Goal: Find specific page/section: Find specific page/section

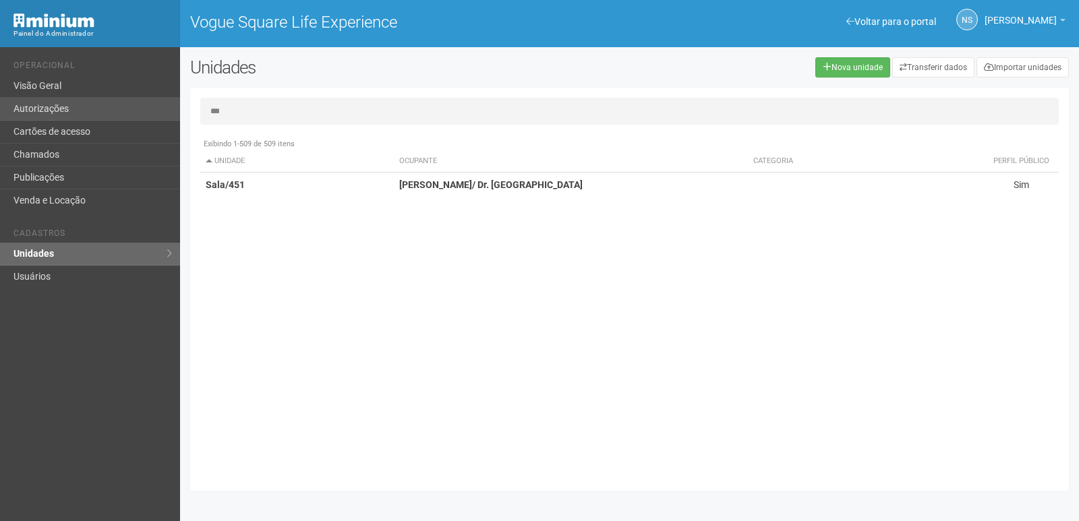
drag, startPoint x: 252, startPoint y: 107, endPoint x: 154, endPoint y: 104, distance: 98.5
click at [156, 104] on div "Voltar para o portal Operacional Visão Geral Autorizações Cartões de acesso Cha…" at bounding box center [539, 284] width 1079 height 474
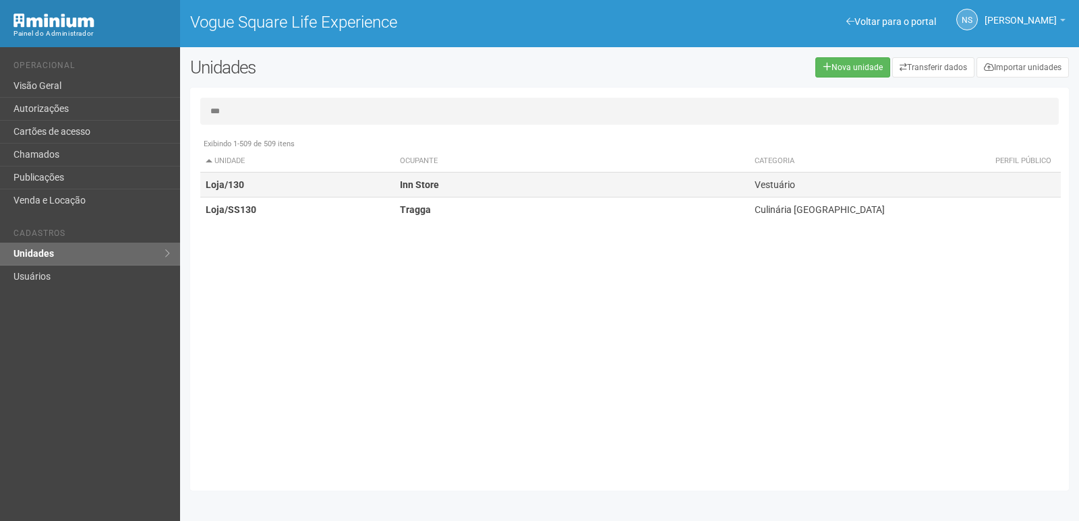
type input "***"
click at [515, 184] on td "Inn Store" at bounding box center [571, 185] width 355 height 25
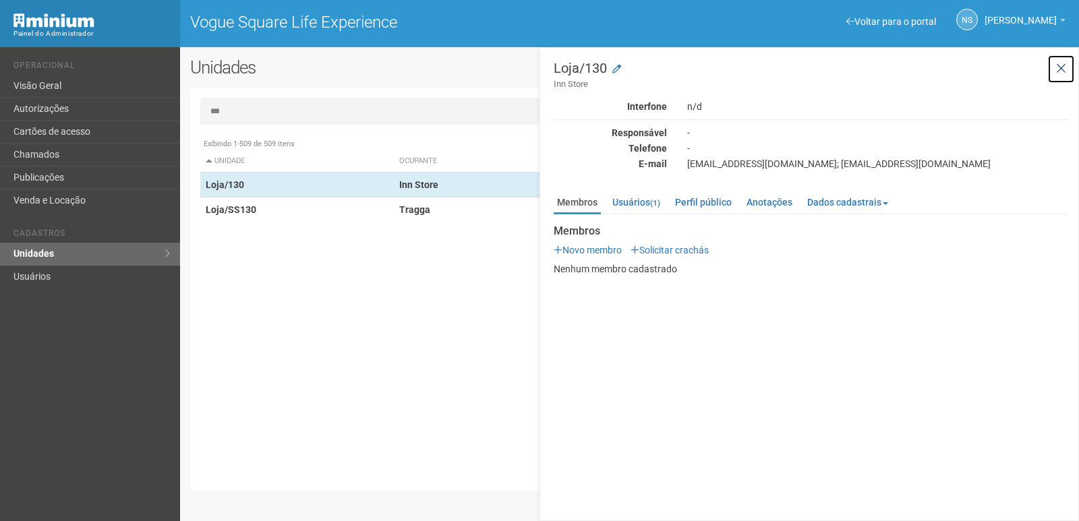
drag, startPoint x: 1061, startPoint y: 69, endPoint x: 904, endPoint y: 138, distance: 171.7
click at [1061, 70] on icon at bounding box center [1061, 68] width 10 height 13
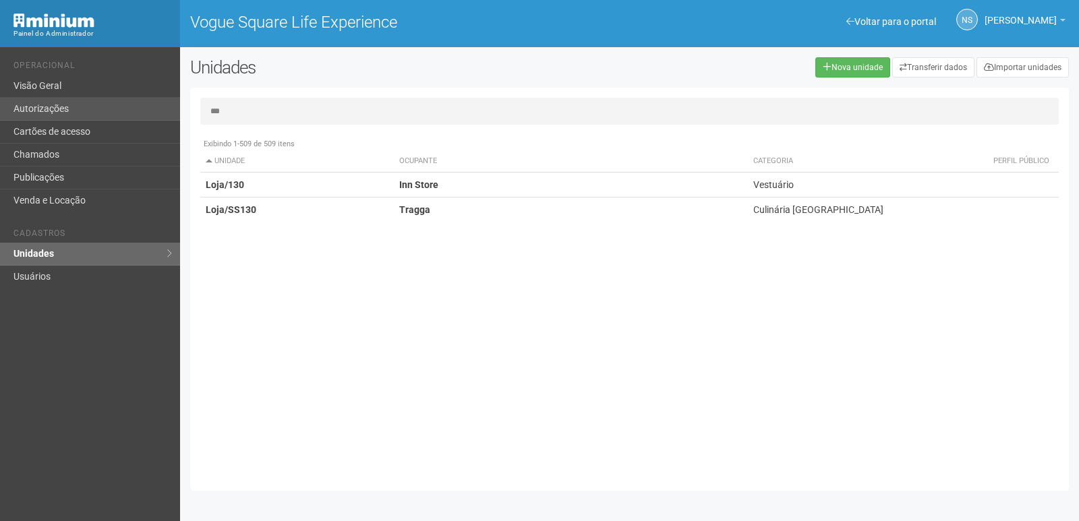
drag, startPoint x: 257, startPoint y: 110, endPoint x: 147, endPoint y: 113, distance: 109.9
click at [149, 113] on div "Voltar para o portal Operacional Visão Geral Autorizações Cartões de acesso Cha…" at bounding box center [539, 284] width 1079 height 474
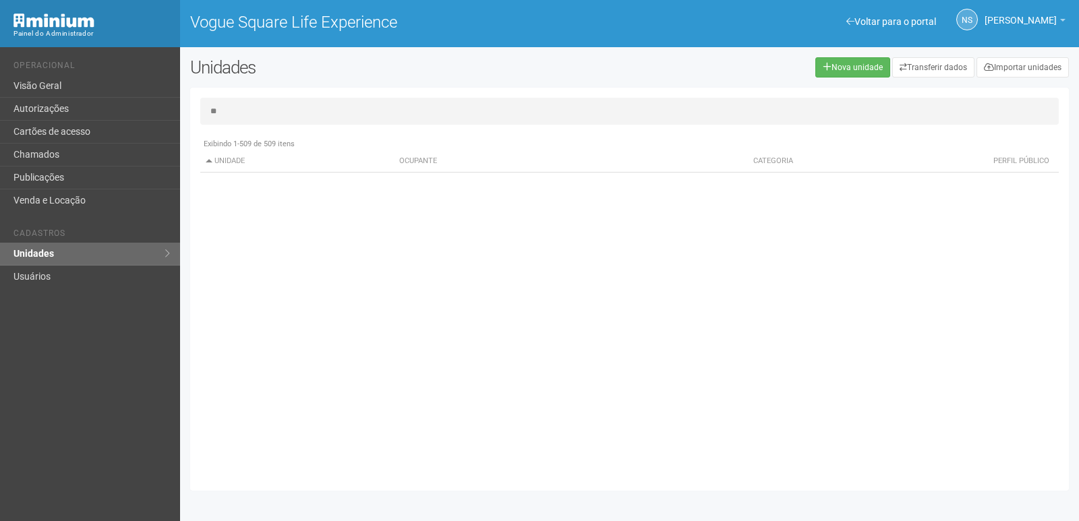
type input "*"
